Goal: Find specific page/section: Find specific page/section

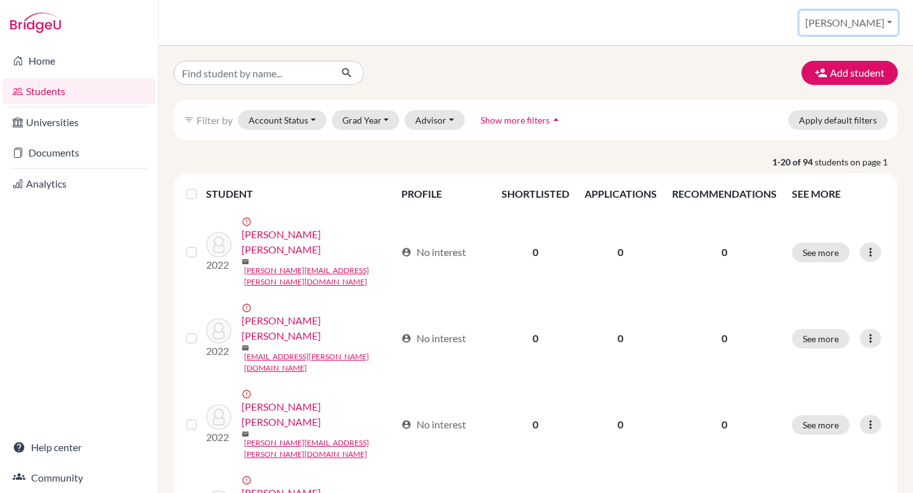
click at [871, 20] on button "[PERSON_NAME]" at bounding box center [848, 23] width 98 height 24
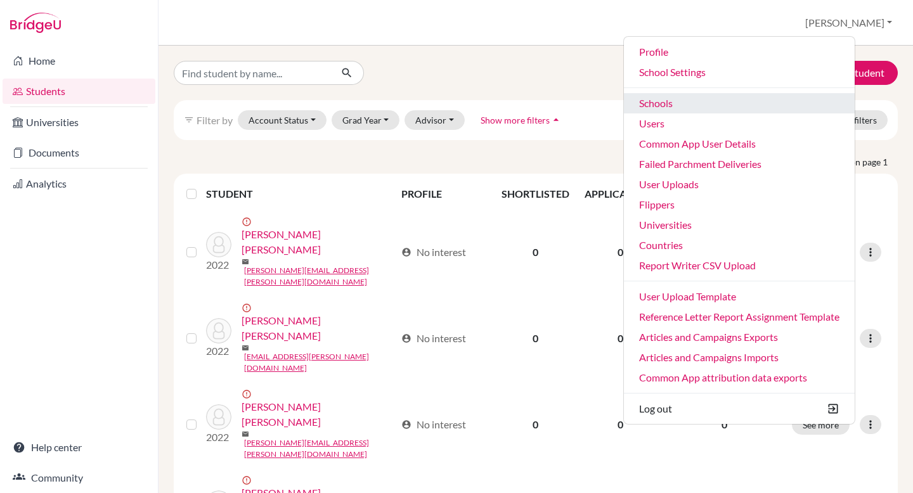
click at [754, 103] on link "Schools" at bounding box center [739, 103] width 231 height 20
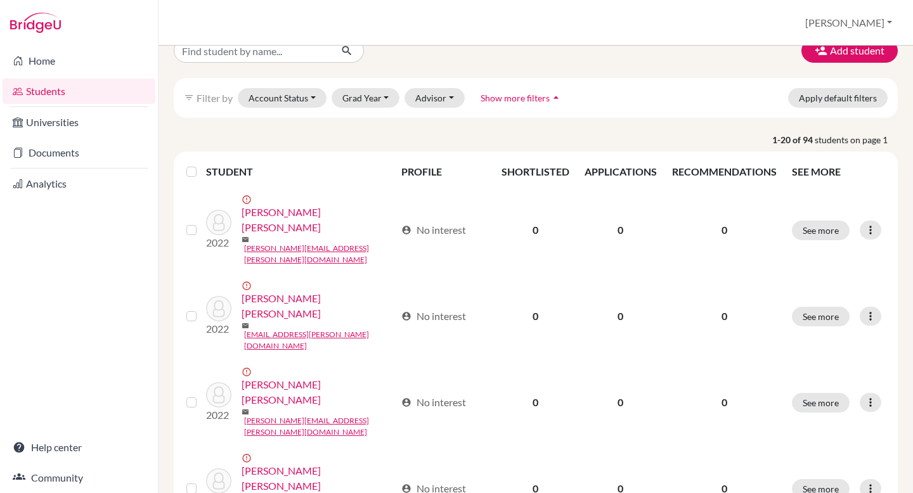
scroll to position [40, 0]
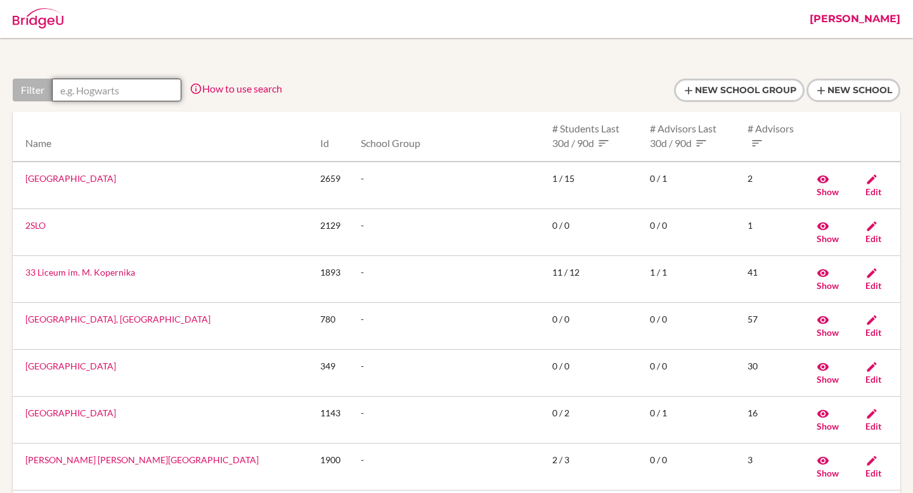
click at [127, 87] on input "text" at bounding box center [116, 90] width 129 height 23
paste input "Aspaen SaucarÃ¡"
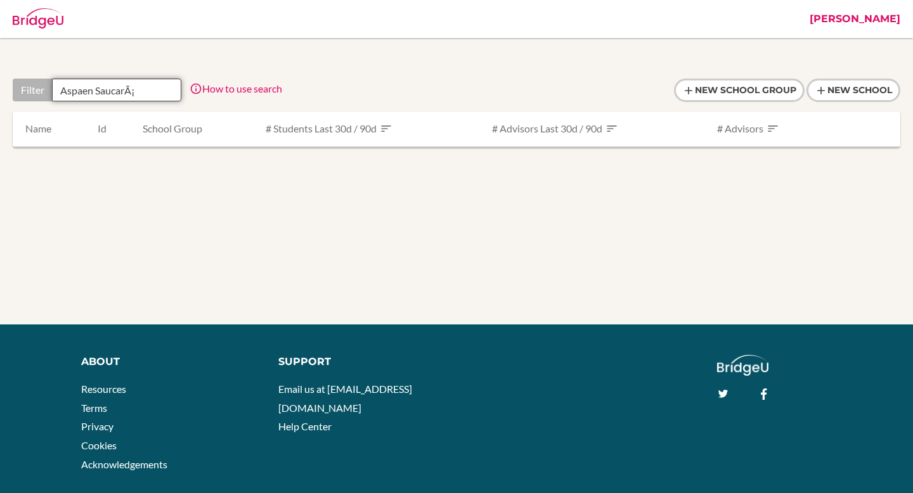
drag, startPoint x: 154, startPoint y: 91, endPoint x: 98, endPoint y: 92, distance: 55.8
click at [98, 92] on input "Aspaen SaucarÃ¡" at bounding box center [116, 90] width 129 height 23
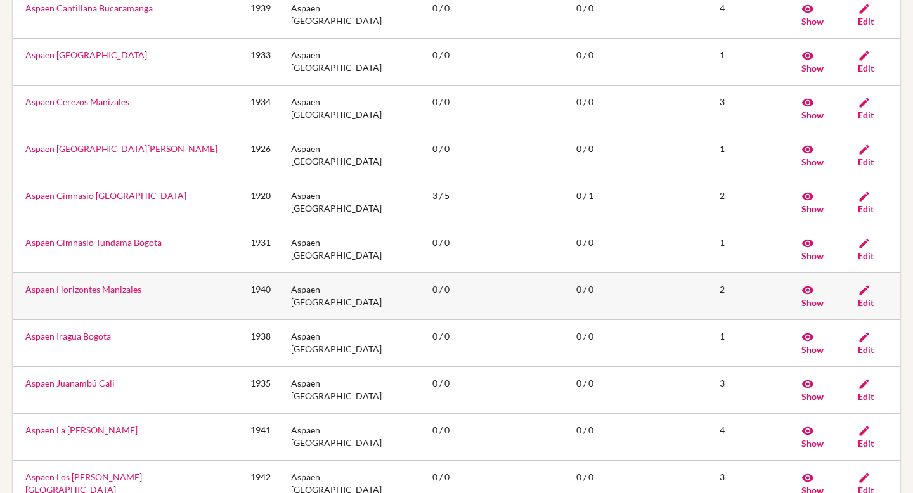
scroll to position [286, 0]
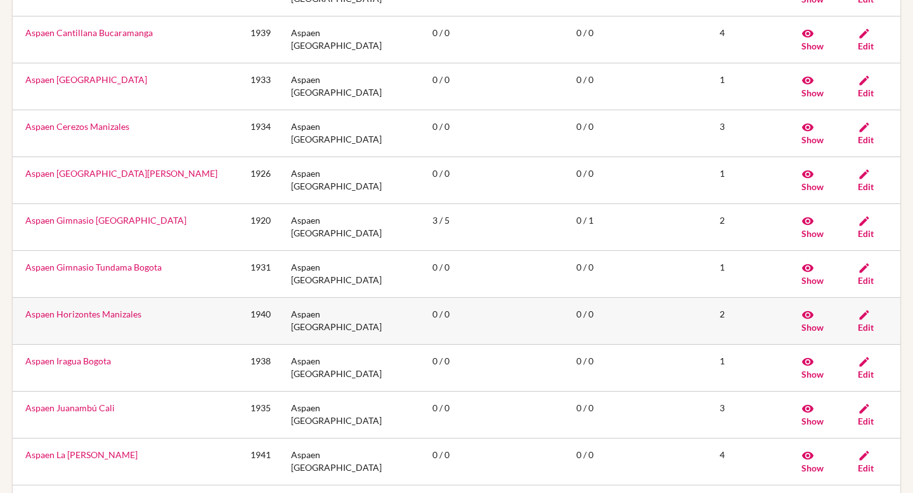
type input "Aspaen"
click at [117, 309] on link "Aspaen Horizontes Manizales" at bounding box center [83, 314] width 116 height 11
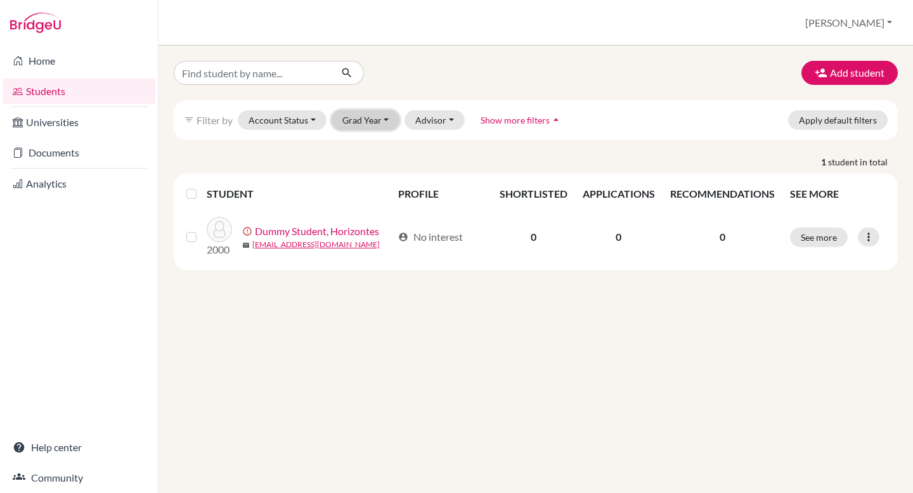
click at [358, 119] on button "Grad Year" at bounding box center [365, 120] width 68 height 20
click at [429, 48] on div "Add student filter_list Filter by Account Status Active accounts Archived accou…" at bounding box center [535, 269] width 754 height 447
click at [884, 41] on div "Students overview Federico Profile School Settings Admin Schools Users Common A…" at bounding box center [535, 23] width 754 height 46
click at [876, 25] on button "[PERSON_NAME]" at bounding box center [848, 23] width 98 height 24
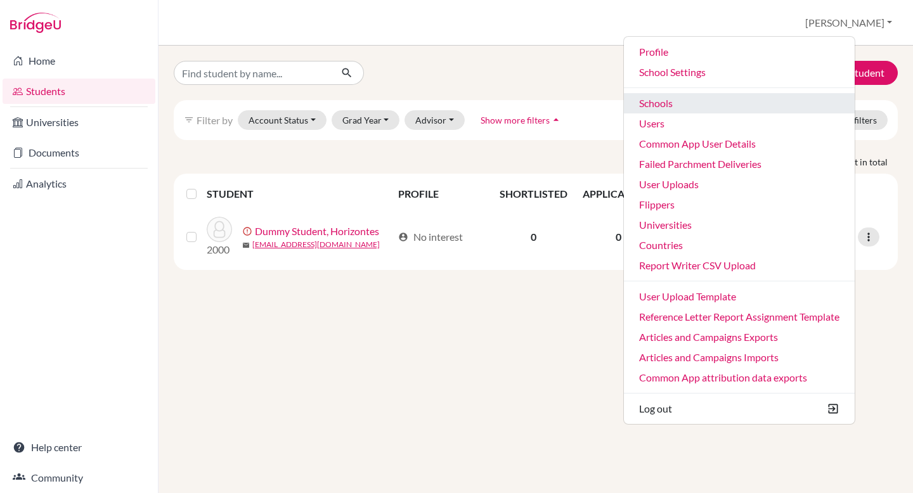
click at [751, 101] on link "Schools" at bounding box center [739, 103] width 231 height 20
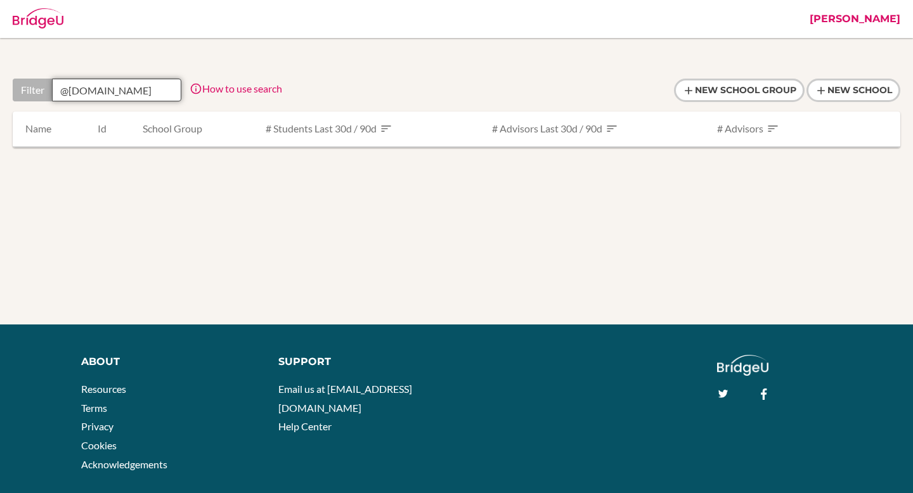
click at [120, 89] on input "@ics.ed.cr" at bounding box center [116, 90] width 129 height 23
paste input "International Christian School- Costa Rica"
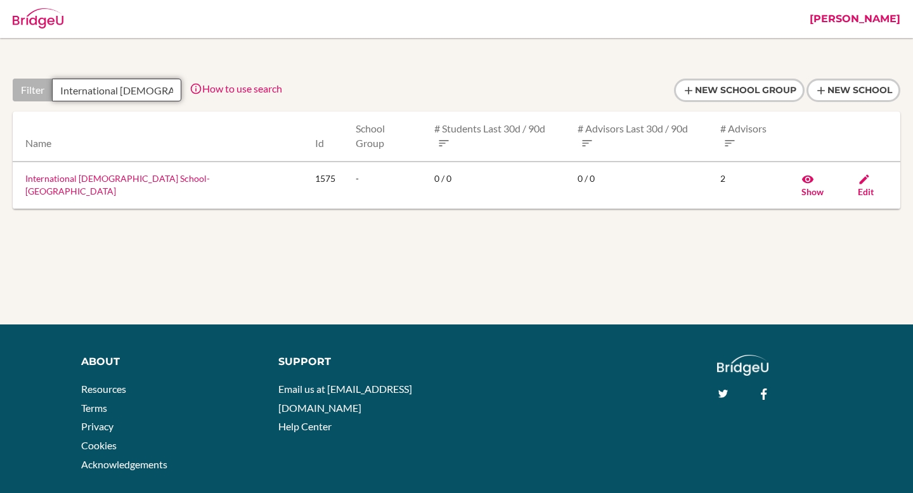
scroll to position [0, 77]
type input "International Christian School- Costa Rica"
click at [113, 173] on link "International Christian School- Costa Rica" at bounding box center [117, 184] width 184 height 23
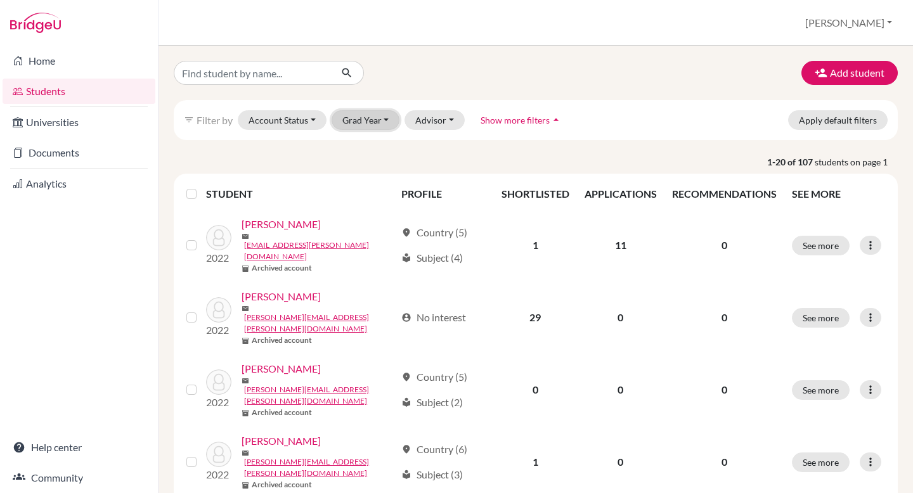
click at [371, 125] on button "Grad Year" at bounding box center [365, 120] width 68 height 20
click at [371, 140] on div "2025" at bounding box center [369, 146] width 44 height 15
